Goal: Book appointment/travel/reservation

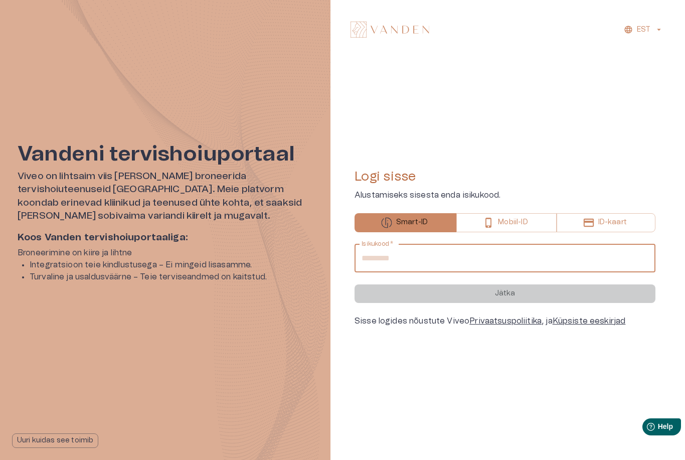
type input "****"
type input "**********"
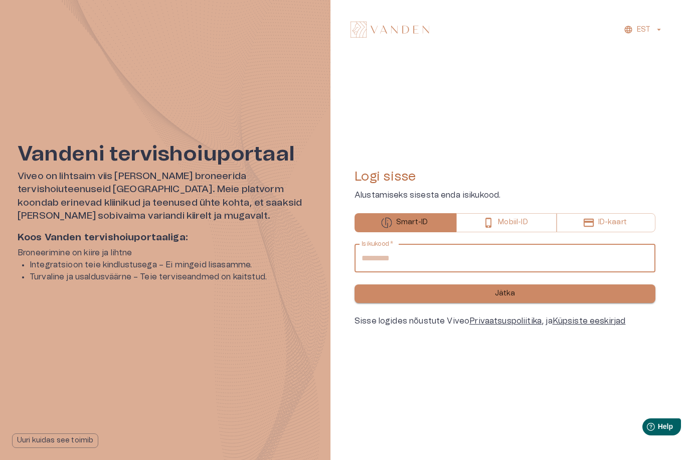
type input "**********"
click at [463, 292] on button "Jätka" at bounding box center [505, 293] width 301 height 19
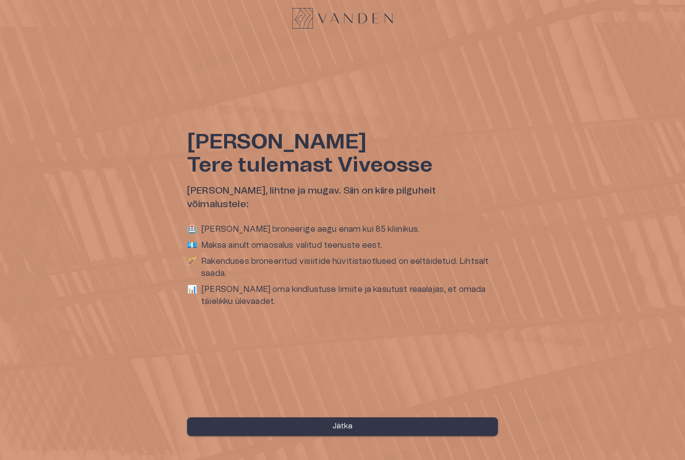
click at [249, 427] on button "Jätka" at bounding box center [342, 426] width 311 height 19
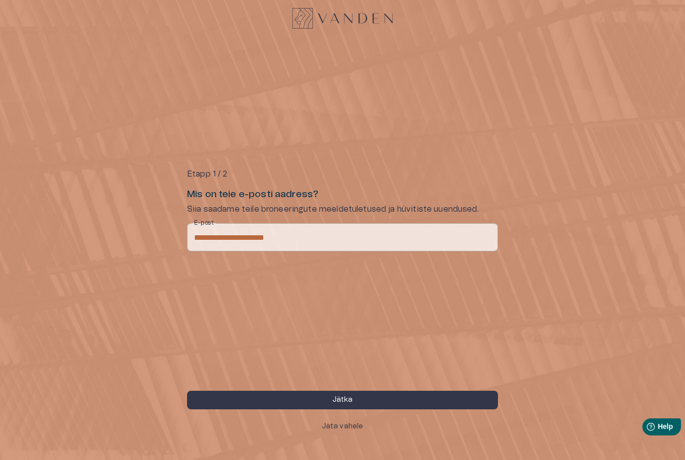
click at [334, 238] on input "**********" at bounding box center [342, 237] width 311 height 28
type input "**********"
click at [249, 400] on button "Jätka" at bounding box center [342, 400] width 311 height 19
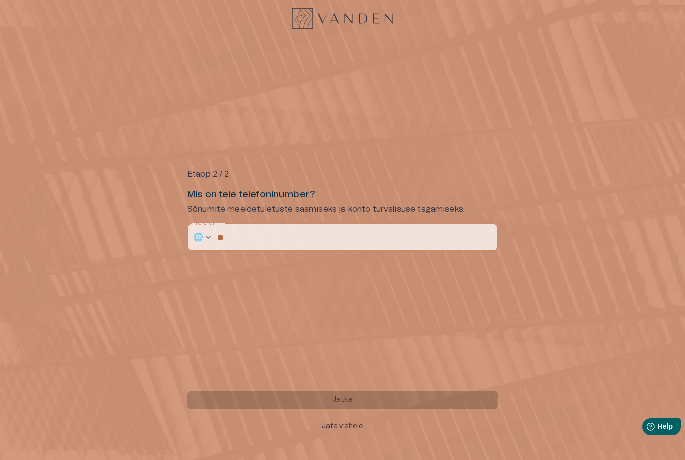
type input "*"
click at [204, 241] on div "🌐" at bounding box center [200, 237] width 26 height 28
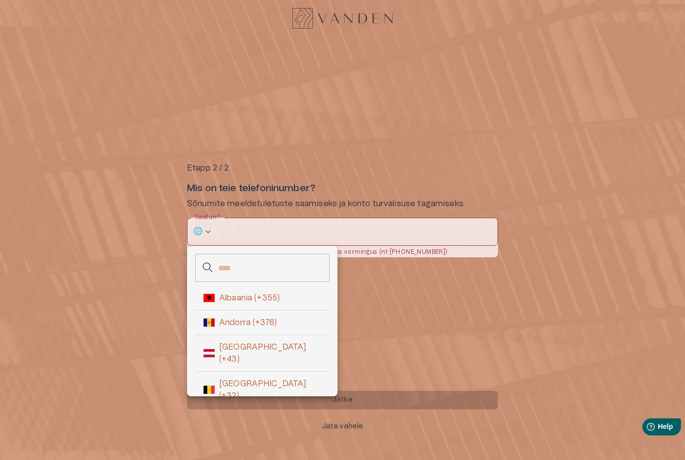
click at [227, 265] on input "text" at bounding box center [273, 268] width 111 height 28
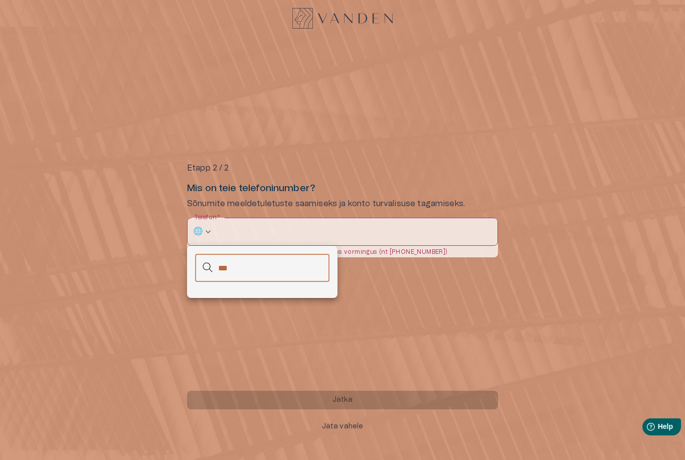
type input "***"
click at [229, 300] on div at bounding box center [342, 230] width 685 height 460
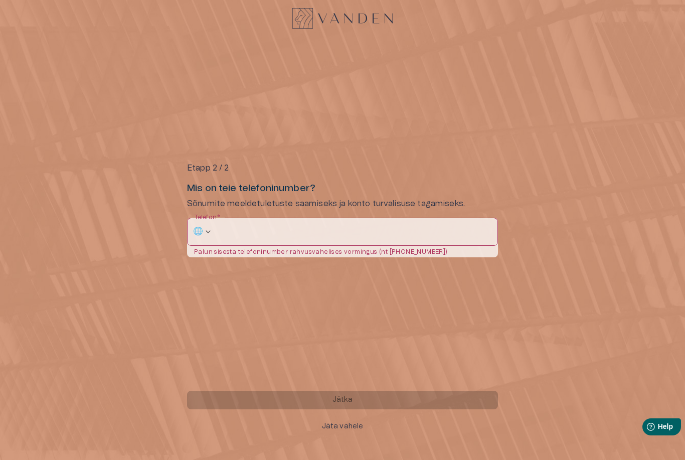
click at [197, 231] on div "🌐" at bounding box center [200, 232] width 26 height 28
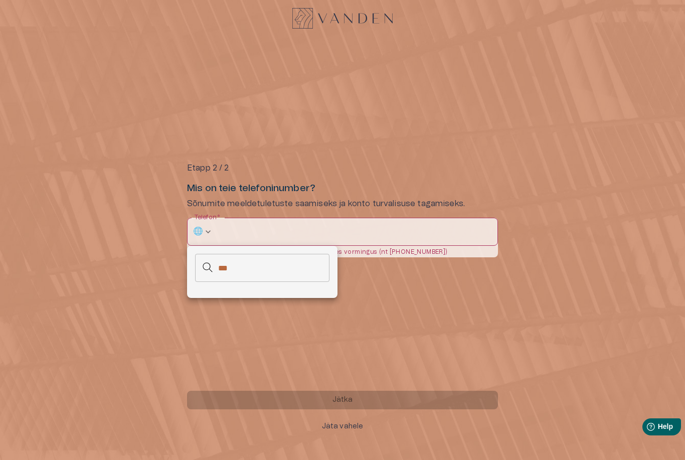
click at [245, 278] on input "***" at bounding box center [273, 268] width 111 height 28
click at [244, 278] on input "***" at bounding box center [273, 268] width 111 height 28
type input "*"
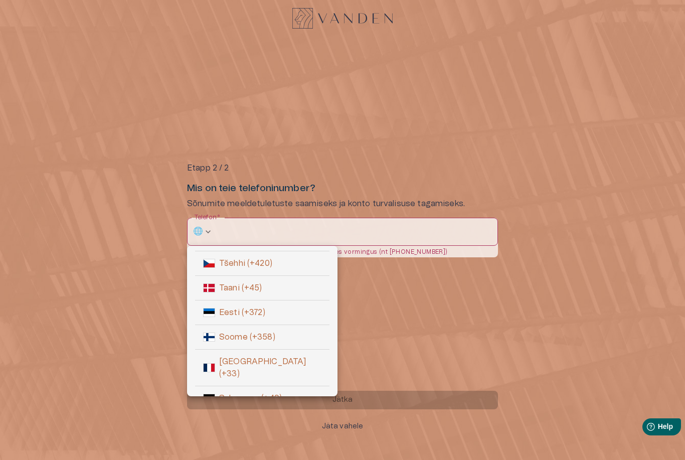
scroll to position [228, 0]
click at [214, 311] on img at bounding box center [209, 315] width 12 height 9
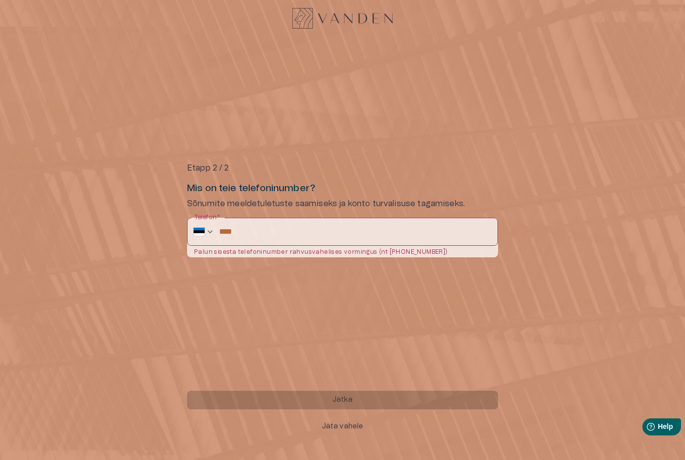
click at [257, 234] on input "****" at bounding box center [358, 232] width 279 height 28
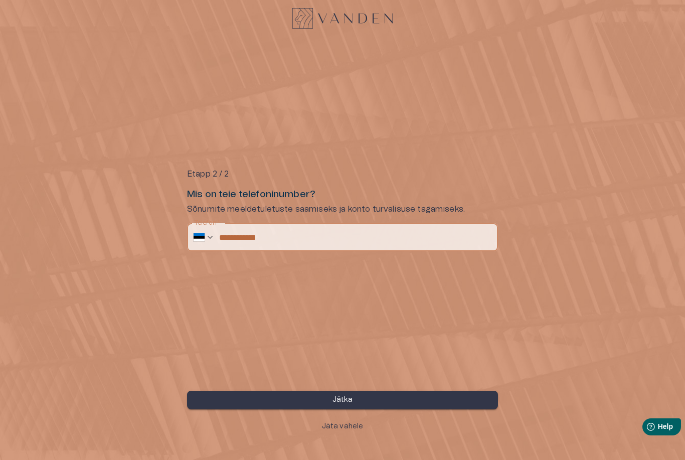
type input "**********"
click at [232, 401] on button "Jätka" at bounding box center [342, 400] width 311 height 19
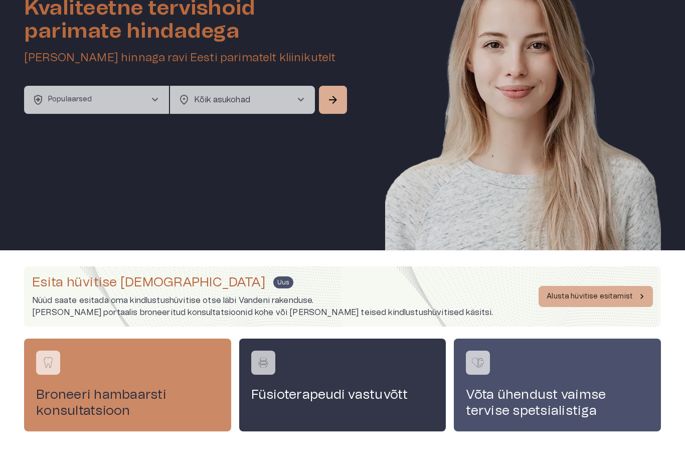
scroll to position [0, 0]
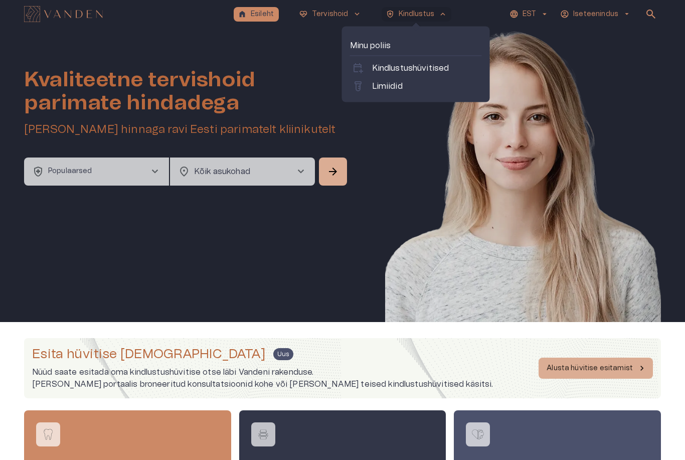
click at [399, 16] on p "Kindlustus" at bounding box center [417, 14] width 36 height 11
click at [380, 87] on p "Limiidid" at bounding box center [387, 86] width 31 height 12
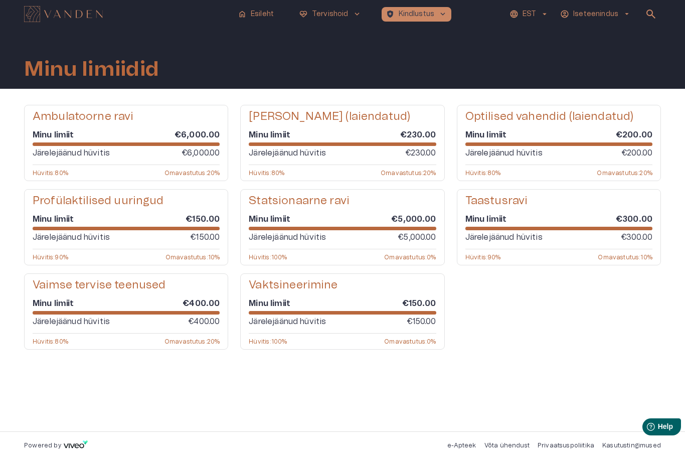
click at [290, 295] on div "Vaktsineerimine Minu limiit €150.00 Järelejäänud hüvitis €150.00 Hüvitis : 100 …" at bounding box center [342, 311] width 204 height 76
click at [285, 331] on div "Vaktsineerimine Minu limiit €150.00 Järelejäänud hüvitis €150.00 Hüvitis : 100 …" at bounding box center [342, 311] width 204 height 76
click at [509, 202] on h5 "Taastusravi" at bounding box center [496, 201] width 63 height 15
click at [512, 245] on div "Taastusravi Minu limiit €300.00 Järelejäänud hüvitis €300.00 Hüvitis : 90 % Oma…" at bounding box center [559, 227] width 204 height 76
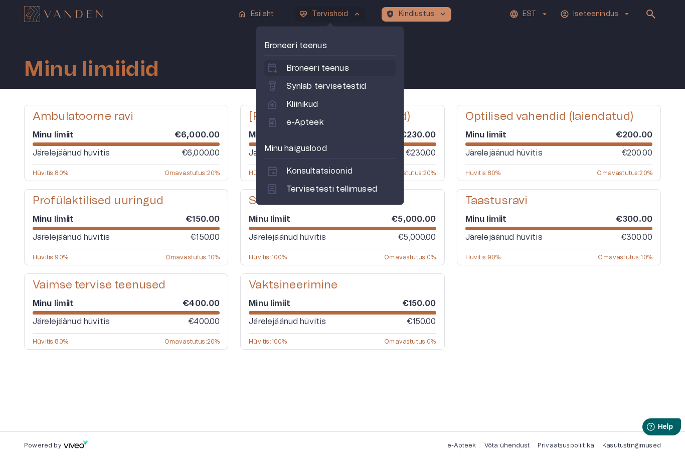
click at [284, 71] on link "calendar_add_on Broneeri teenus" at bounding box center [330, 68] width 128 height 12
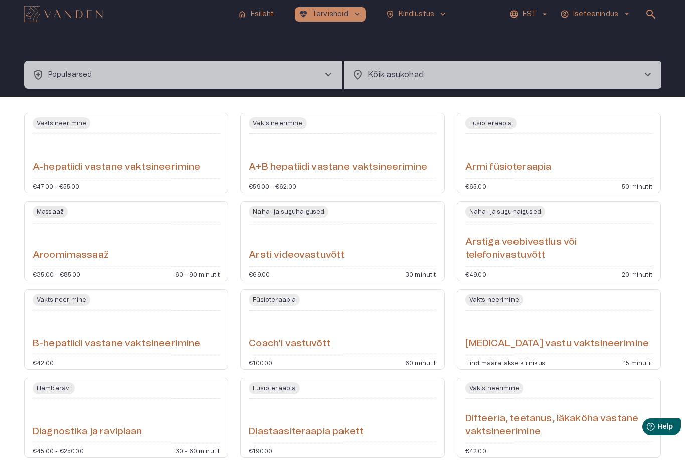
click at [379, 76] on body "home Esileht [MEDICAL_DATA]_heart Tervishoid keyboard_arrow_down health_and_saf…" at bounding box center [342, 230] width 685 height 460
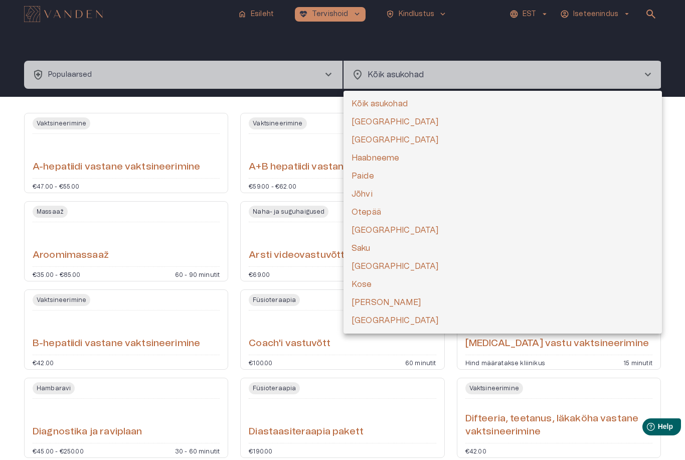
click at [359, 141] on li "[GEOGRAPHIC_DATA]" at bounding box center [503, 140] width 318 height 18
type input "**********"
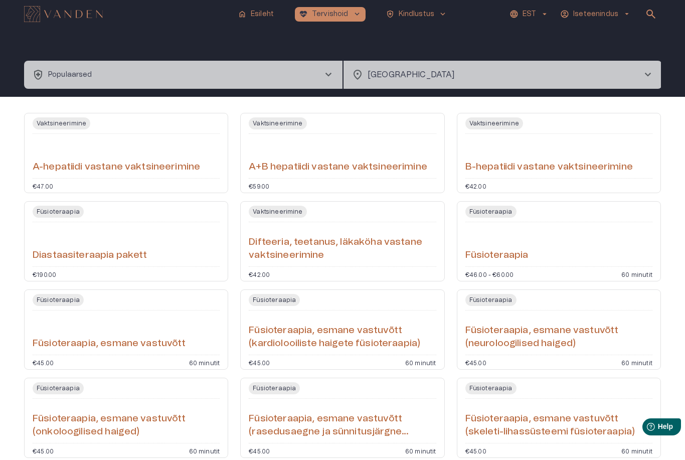
click at [120, 76] on button "health_and_safety Populaarsed chevron_right" at bounding box center [183, 75] width 318 height 28
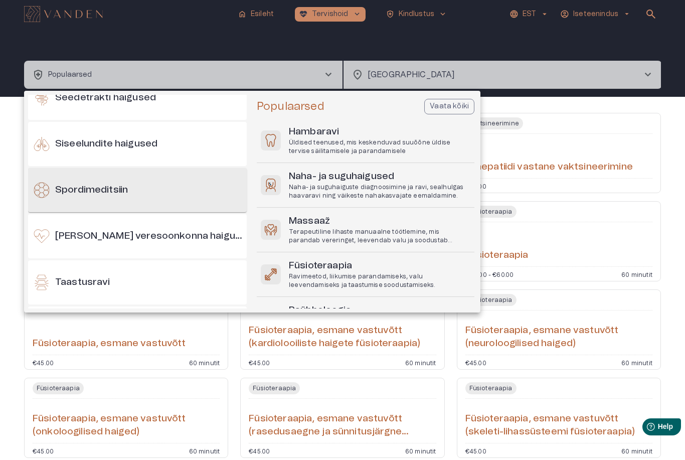
scroll to position [804, 0]
click at [73, 192] on h6 "Spordimeditsiin" at bounding box center [91, 190] width 73 height 14
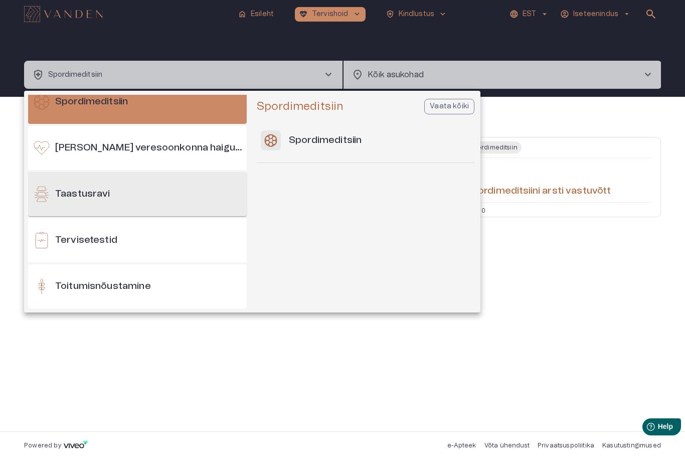
scroll to position [907, 0]
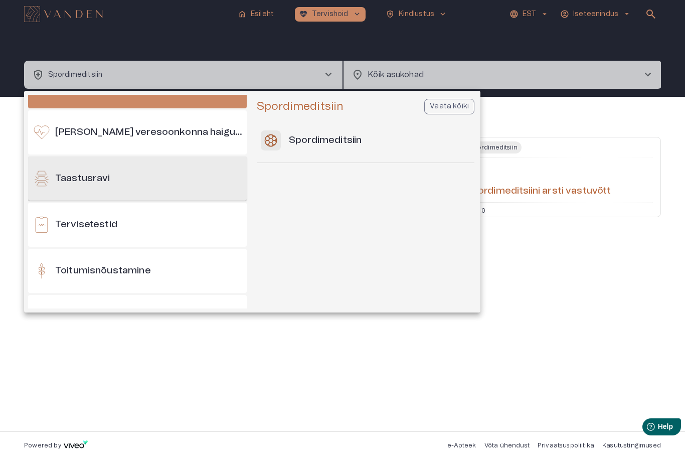
click at [72, 182] on h6 "Taastusravi" at bounding box center [82, 179] width 55 height 14
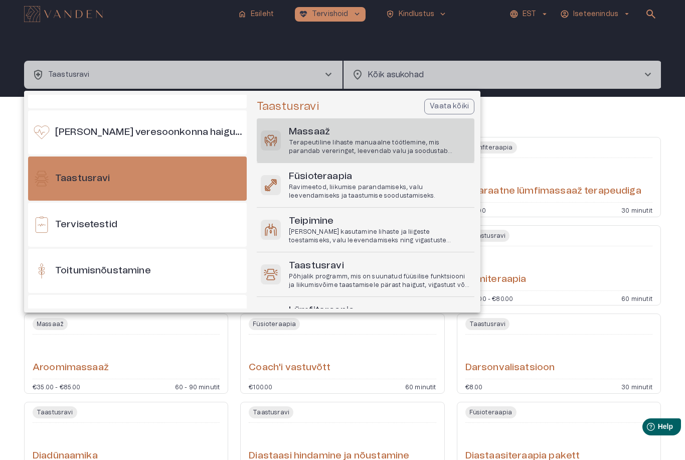
click at [299, 144] on p "Terapeutiline lihaste manuaalne töötlemine, mis parandab vereringet, leevendab …" at bounding box center [380, 146] width 182 height 17
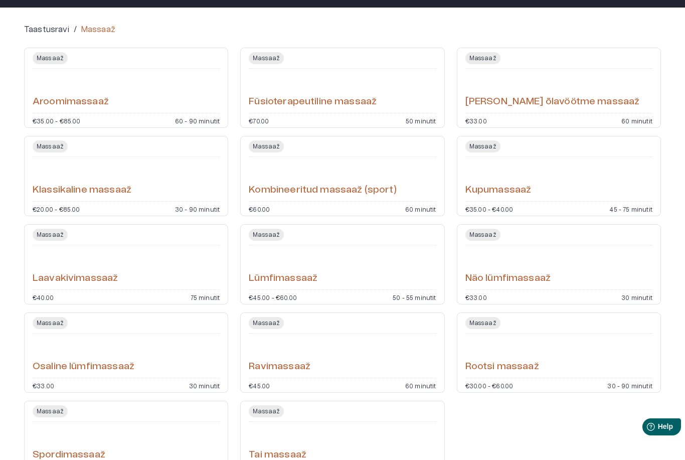
scroll to position [89, 0]
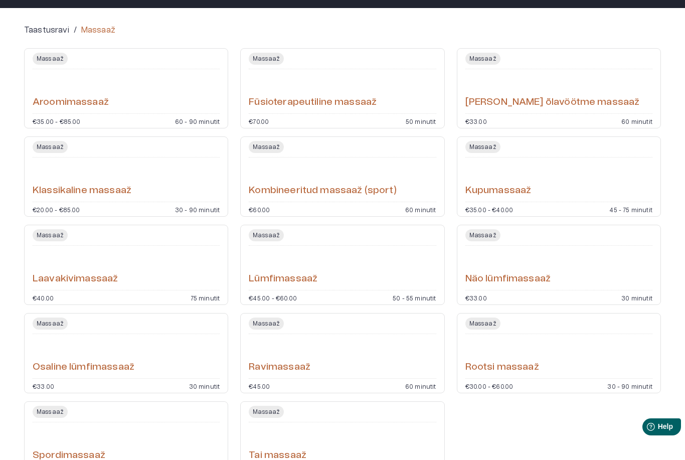
click at [104, 173] on div "Klassikaline massaaž" at bounding box center [126, 179] width 187 height 36
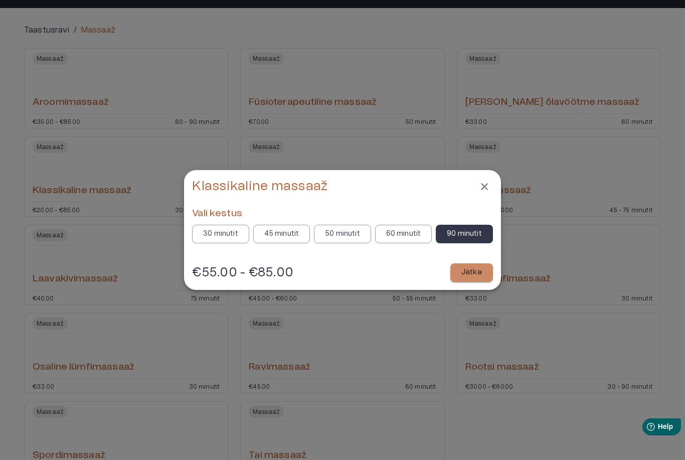
click at [472, 278] on p "Jätka" at bounding box center [471, 272] width 21 height 11
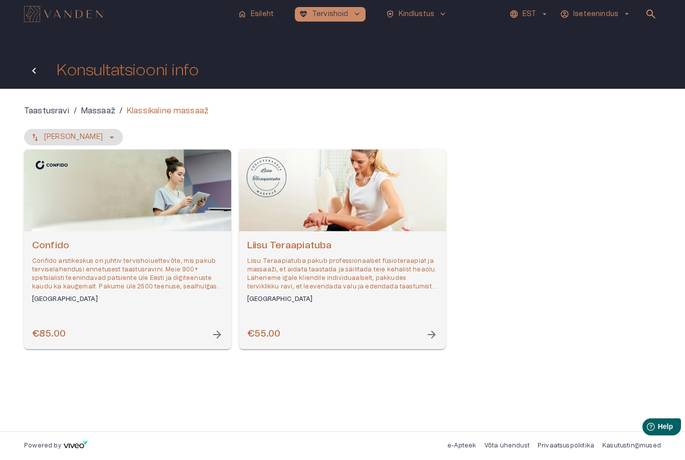
click at [29, 65] on icon "Tagasi" at bounding box center [34, 71] width 12 height 12
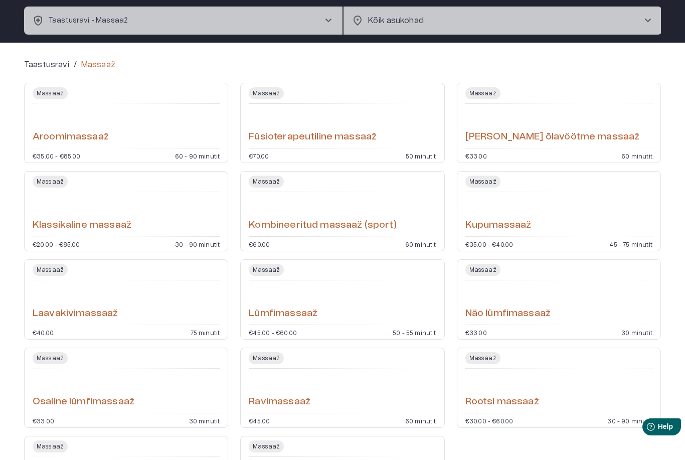
scroll to position [55, 0]
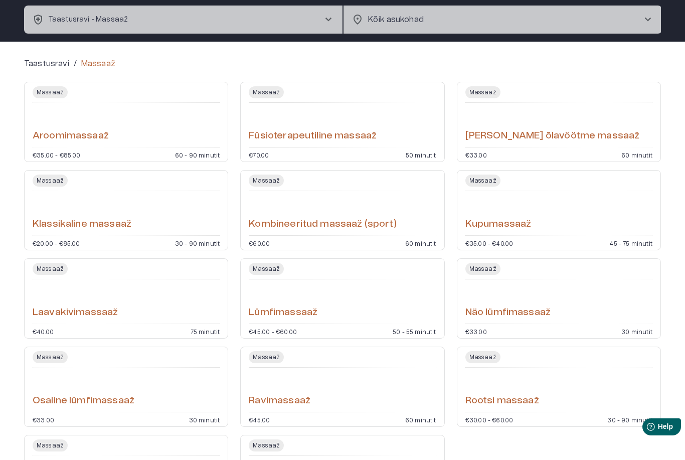
click at [336, 224] on h6 "Kombineeritud massaaž (sport)" at bounding box center [322, 225] width 147 height 14
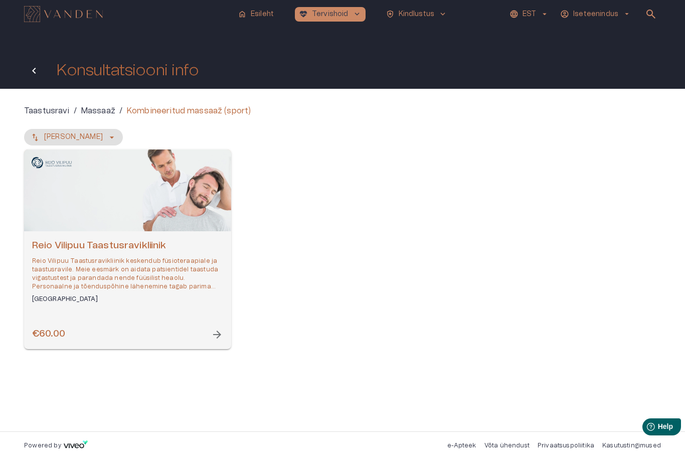
click at [30, 72] on icon "Tagasi" at bounding box center [34, 71] width 12 height 12
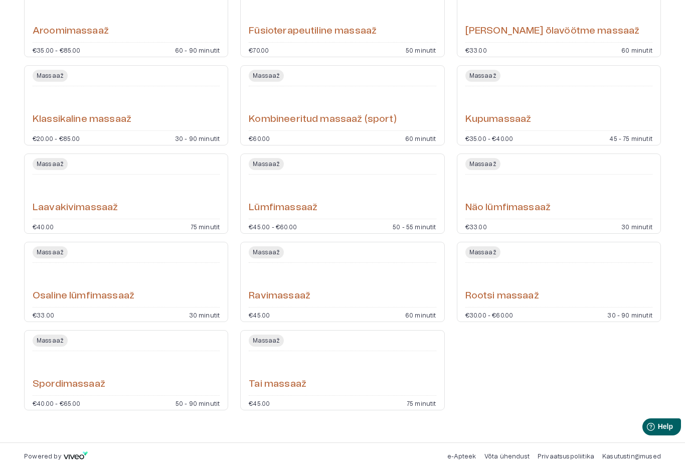
scroll to position [168, 0]
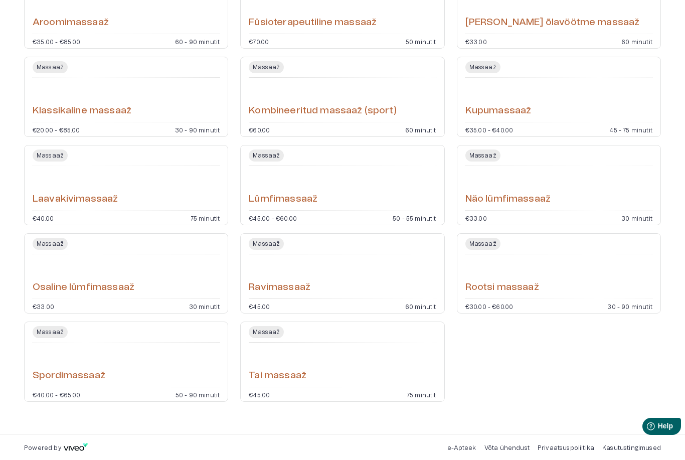
click at [83, 361] on div "Spordimassaaž" at bounding box center [126, 365] width 187 height 36
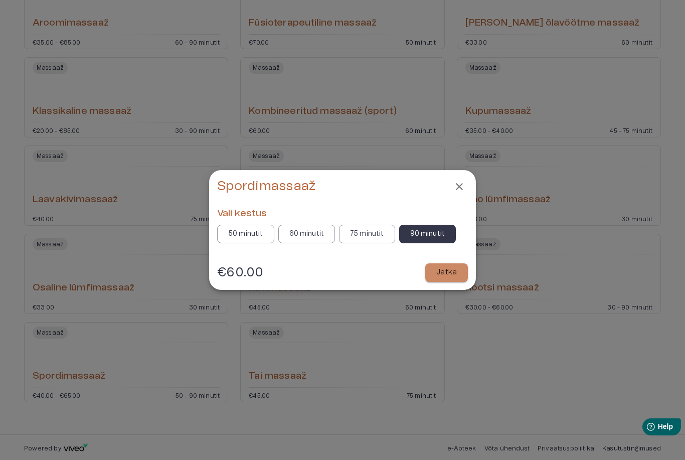
click at [444, 271] on p "Jätka" at bounding box center [446, 272] width 21 height 11
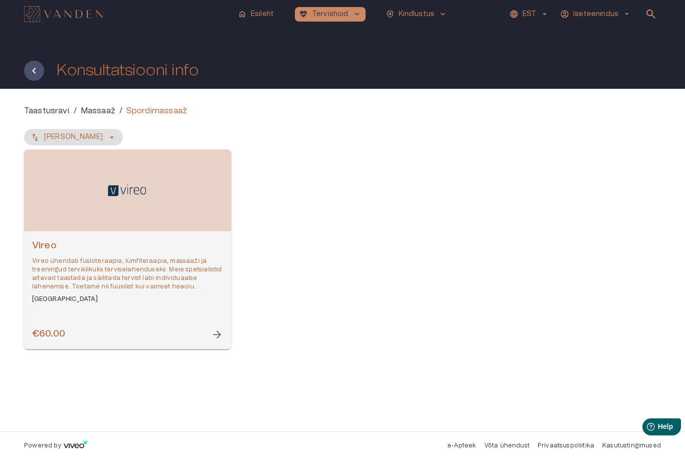
click at [56, 240] on h6 "Vireo" at bounding box center [127, 246] width 191 height 14
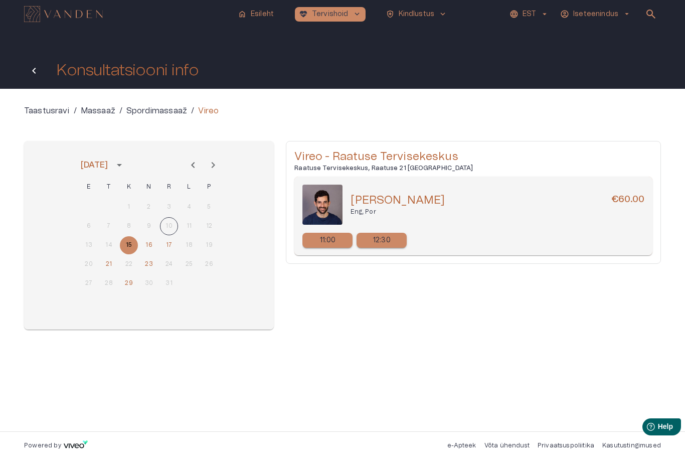
click at [33, 74] on icon "Tagasi" at bounding box center [34, 71] width 12 height 12
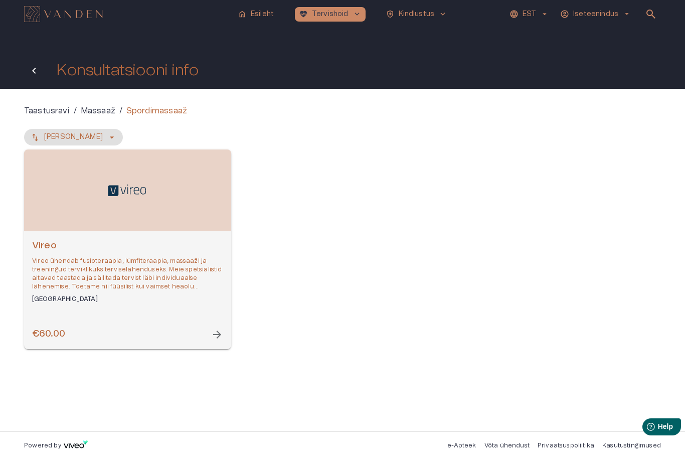
click at [36, 75] on icon "Tagasi" at bounding box center [34, 71] width 12 height 12
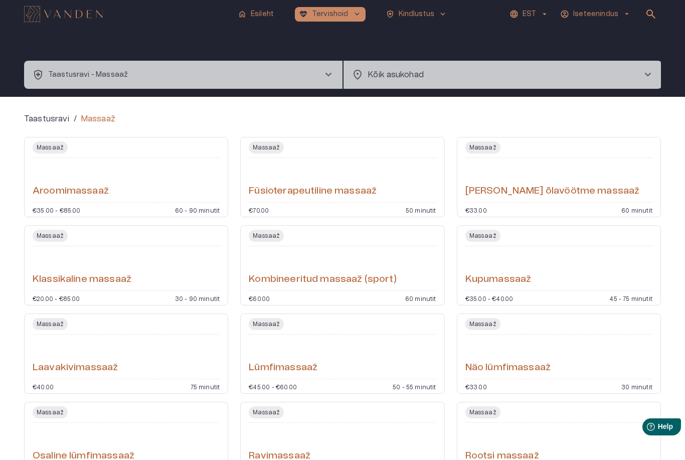
scroll to position [1, 0]
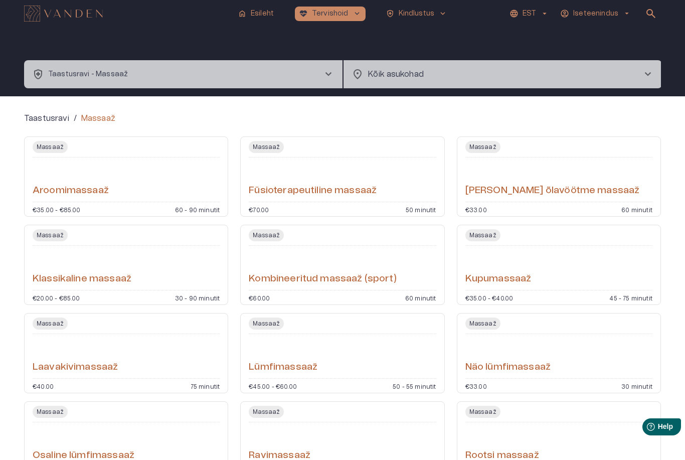
click at [505, 195] on h6 "[PERSON_NAME] õlavöötme massaaž" at bounding box center [552, 191] width 175 height 14
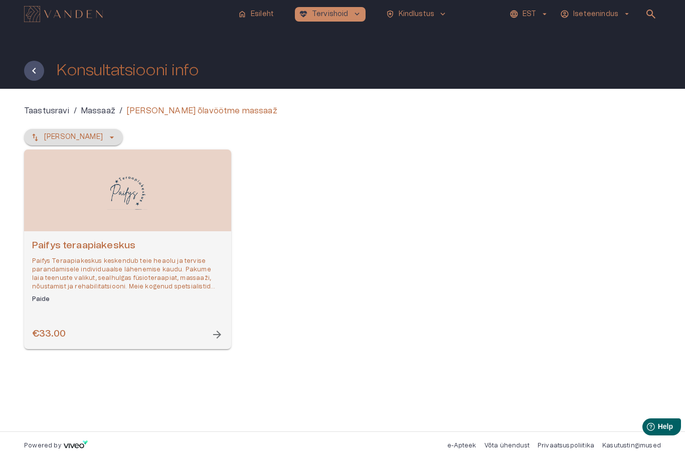
click at [41, 140] on button "[PERSON_NAME]" at bounding box center [73, 137] width 99 height 17
click at [54, 139] on p "[PERSON_NAME]" at bounding box center [73, 137] width 59 height 11
click at [102, 144] on button "[PERSON_NAME]" at bounding box center [73, 137] width 99 height 17
click at [104, 146] on div "Nimi - Kahanev Paifys teraapiakeskus Paifys Teraapiakeskus keskendub teie heaol…" at bounding box center [342, 239] width 637 height 220
click at [108, 140] on icon "button" at bounding box center [112, 137] width 10 height 10
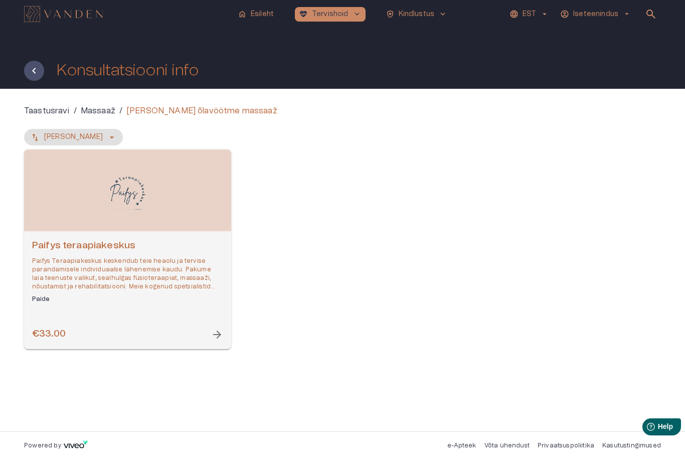
click at [109, 136] on button "[PERSON_NAME]" at bounding box center [73, 137] width 99 height 17
click at [33, 75] on icon "Tagasi" at bounding box center [34, 71] width 12 height 12
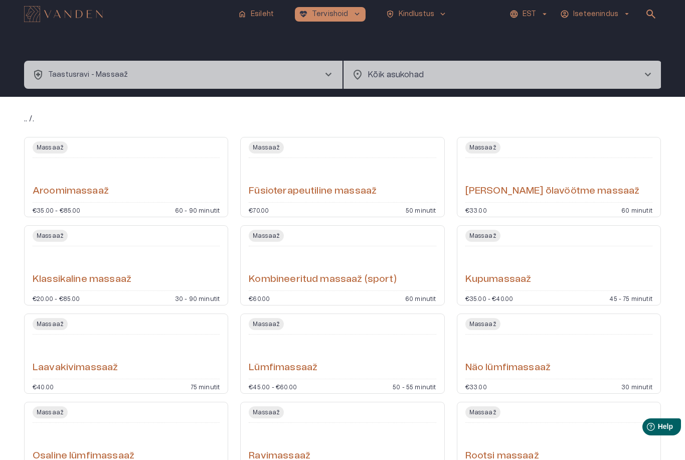
scroll to position [1, 0]
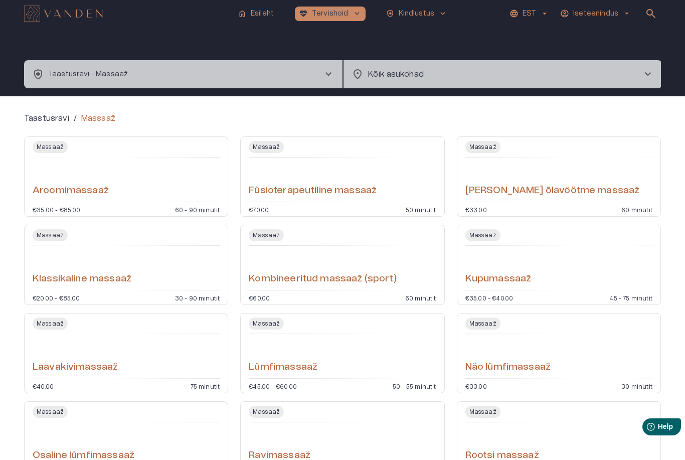
click at [56, 8] on img "Navigate to homepage" at bounding box center [63, 14] width 79 height 16
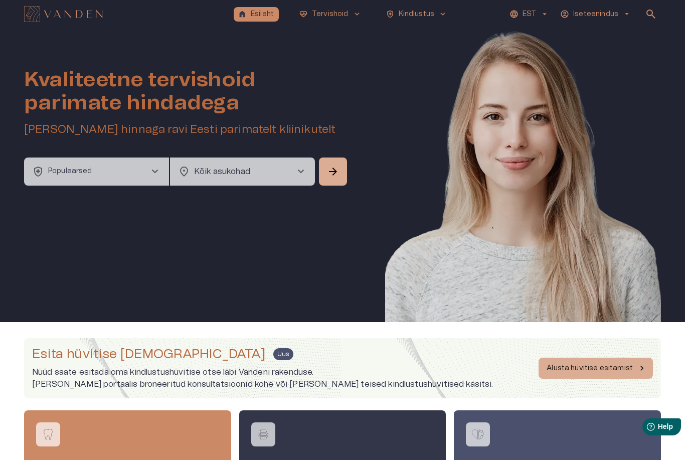
click at [190, 168] on div "location_on Kõik asukohad chevron_right ​" at bounding box center [242, 171] width 145 height 28
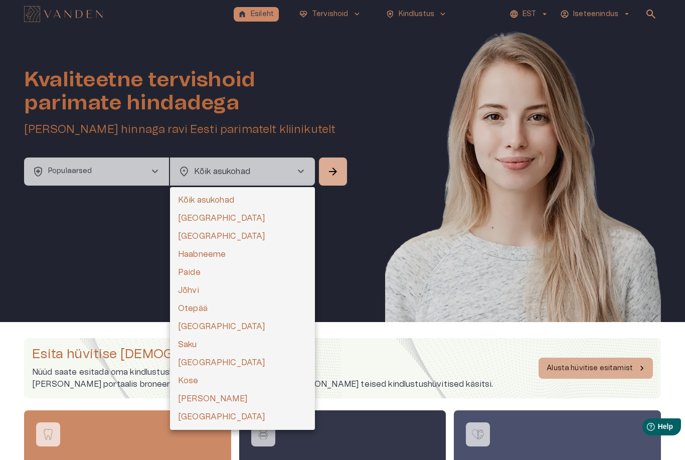
click at [184, 239] on li "[GEOGRAPHIC_DATA]" at bounding box center [242, 236] width 145 height 18
type input "**********"
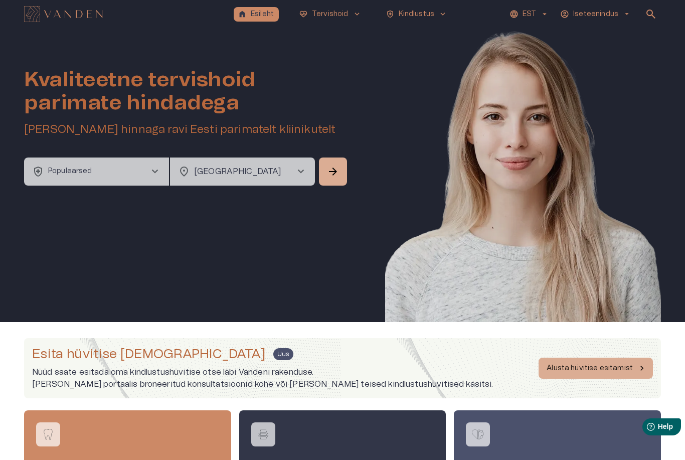
click at [106, 172] on button "health_and_safety Populaarsed chevron_right" at bounding box center [96, 171] width 145 height 28
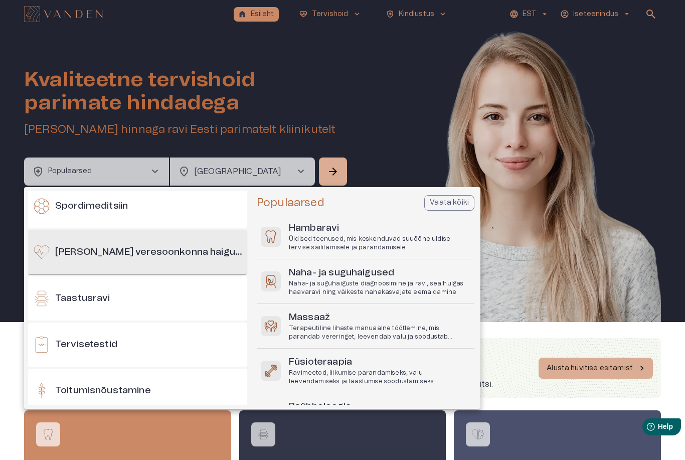
scroll to position [900, 0]
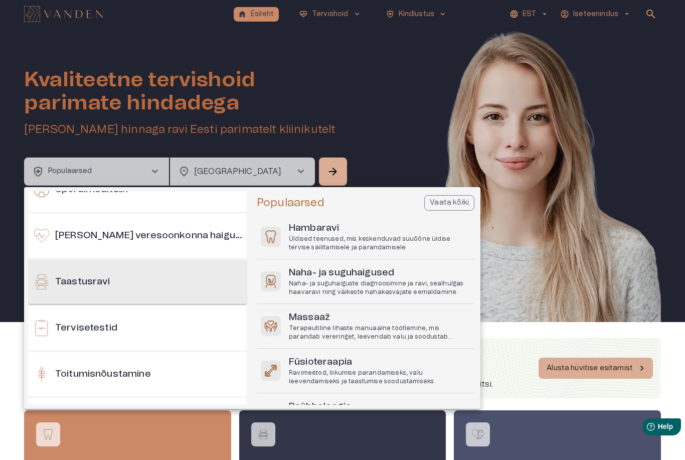
click at [89, 281] on h6 "Taastusravi" at bounding box center [82, 282] width 55 height 14
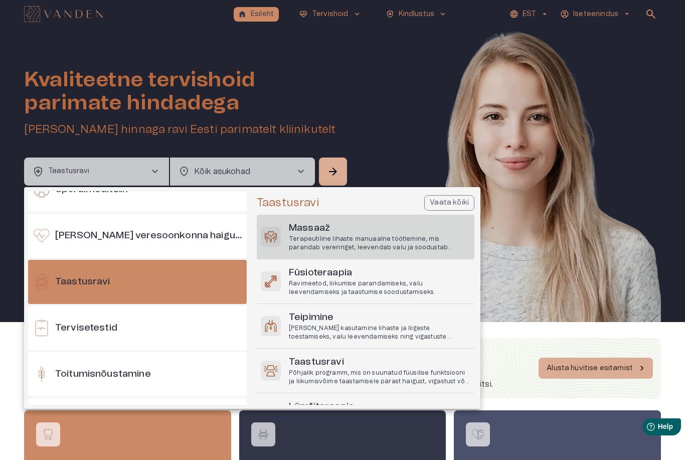
click at [302, 243] on p "Terapeutiline lihaste manuaalne töötlemine, mis parandab vereringet, leevendab …" at bounding box center [380, 243] width 182 height 17
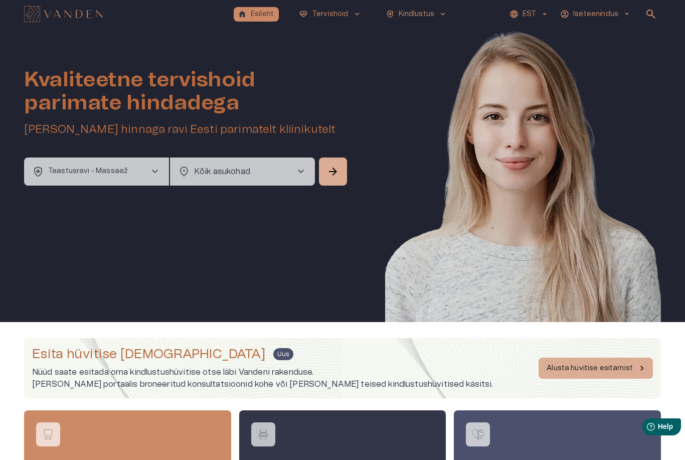
click at [219, 173] on body "home Esileht [MEDICAL_DATA]_heart Tervishoid keyboard_arrow_down health_and_saf…" at bounding box center [342, 230] width 685 height 460
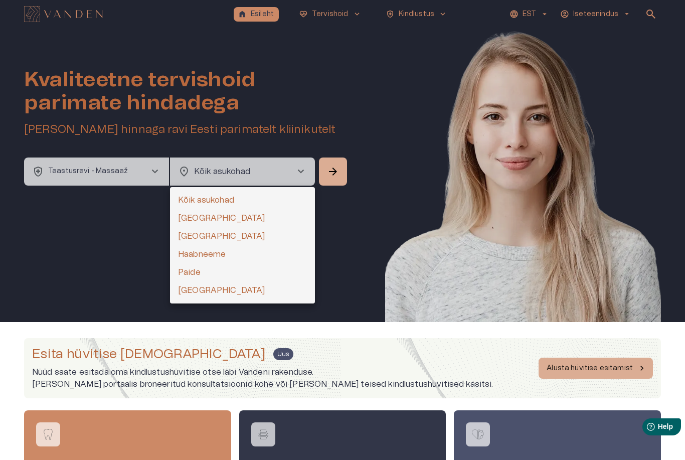
click at [189, 237] on li "[GEOGRAPHIC_DATA]" at bounding box center [242, 236] width 145 height 18
type input "**********"
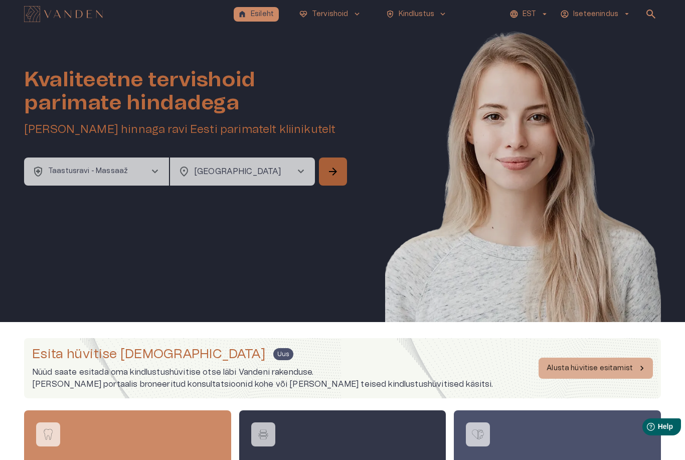
click at [334, 175] on span "arrow_forward" at bounding box center [333, 171] width 12 height 12
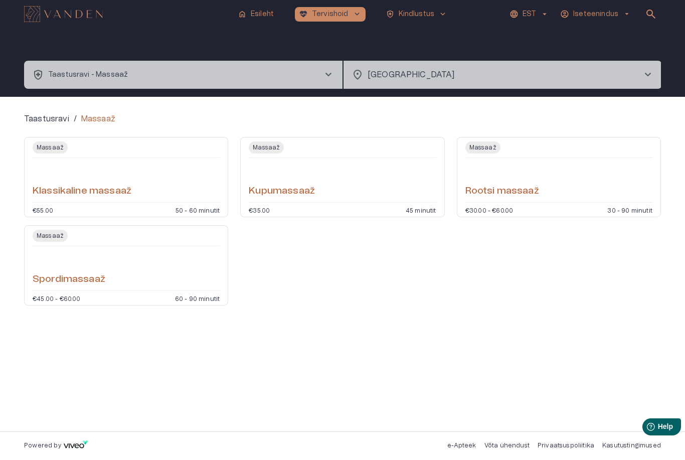
click at [55, 196] on h6 "Klassikaline massaaž" at bounding box center [82, 192] width 99 height 14
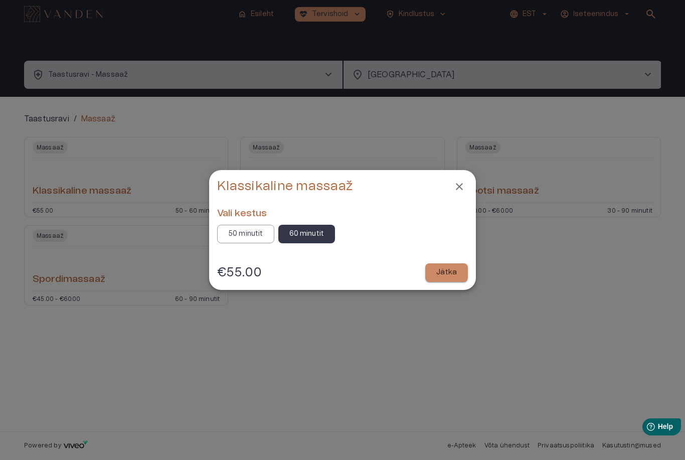
click at [440, 275] on p "Jätka" at bounding box center [446, 272] width 21 height 11
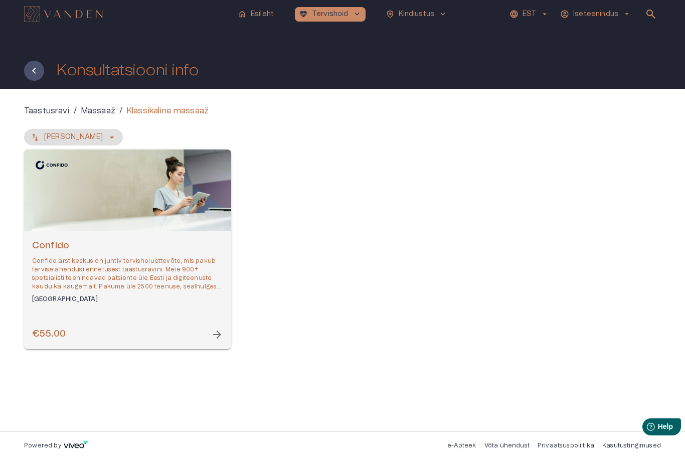
click at [48, 270] on p "Confido arstikeskus on juhtiv tervishoiuettevõte, mis pakub terviselahendusi en…" at bounding box center [127, 274] width 191 height 35
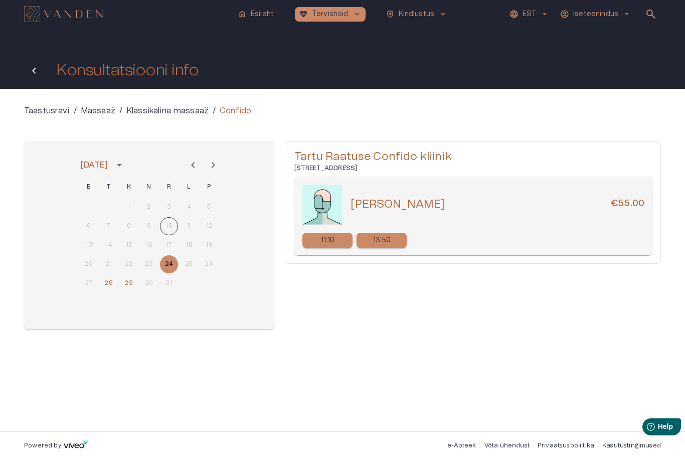
click at [35, 77] on button "Tagasi" at bounding box center [34, 71] width 20 height 20
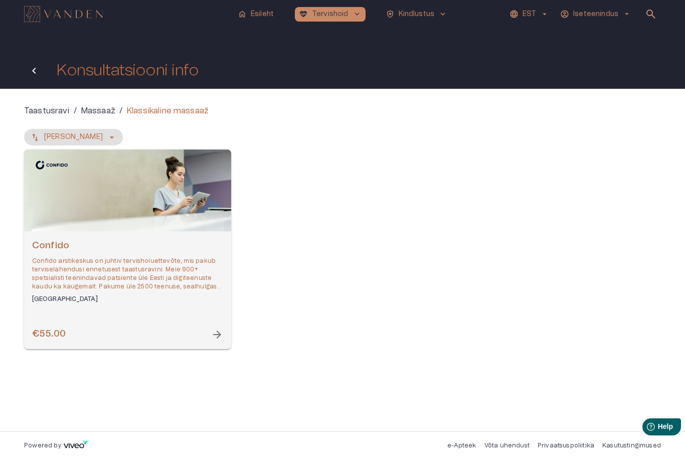
click at [40, 77] on button "Tagasi" at bounding box center [34, 71] width 20 height 20
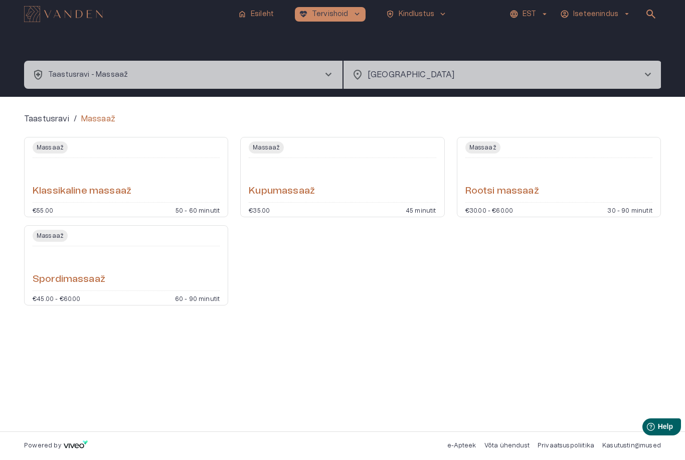
click at [41, 18] on img "Navigate to homepage" at bounding box center [63, 14] width 79 height 16
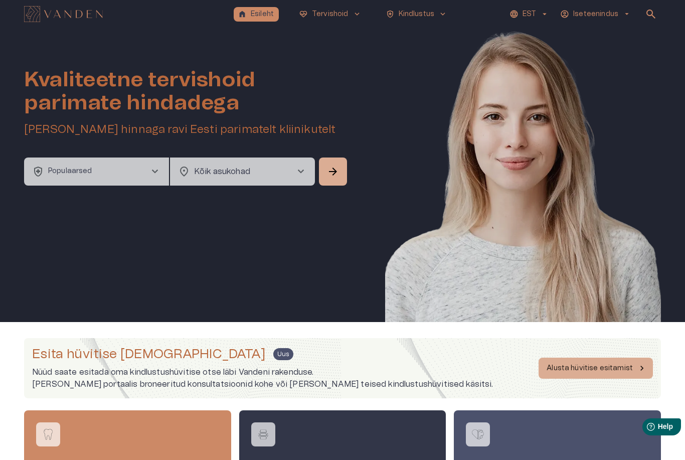
click at [32, 17] on img "Navigate to homepage" at bounding box center [63, 14] width 79 height 16
click at [28, 17] on img "Navigate to homepage" at bounding box center [63, 14] width 79 height 16
click at [594, 9] on p "Iseteenindus" at bounding box center [595, 14] width 45 height 11
click at [585, 55] on p "Logi välja" at bounding box center [586, 53] width 37 height 12
